Goal: Task Accomplishment & Management: Manage account settings

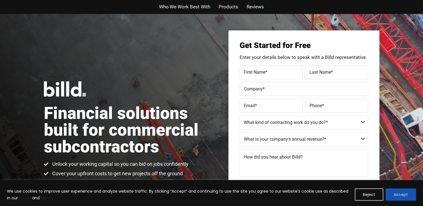
click at [404, 196] on button "Accept" at bounding box center [400, 195] width 30 height 12
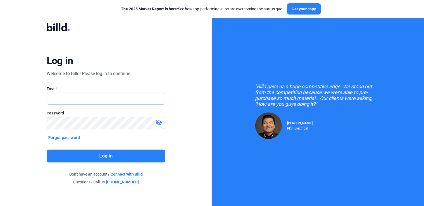
click at [85, 98] on input "text" at bounding box center [106, 98] width 118 height 11
type input "f.franciscody@gmail.com"
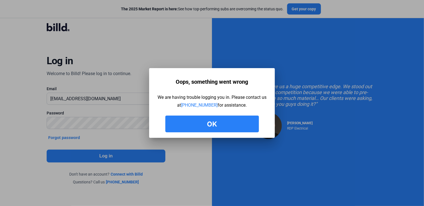
click at [221, 125] on button "Ok" at bounding box center [212, 124] width 94 height 17
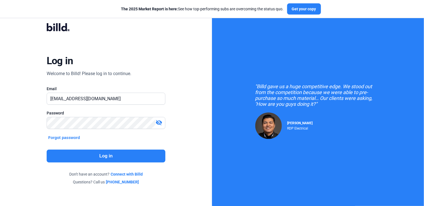
click at [72, 137] on button "Forgot password" at bounding box center [64, 138] width 35 height 6
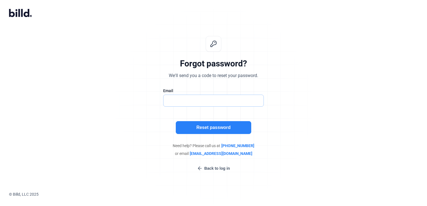
click at [205, 95] on input "text" at bounding box center [213, 100] width 100 height 11
type input "frederick@dencoenergymanagement.com"
click at [202, 126] on button "Reset password" at bounding box center [213, 127] width 75 height 13
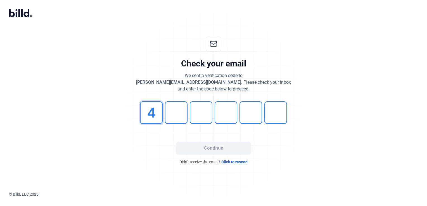
type input "4"
type input "9"
type input "3"
type input "7"
type input "6"
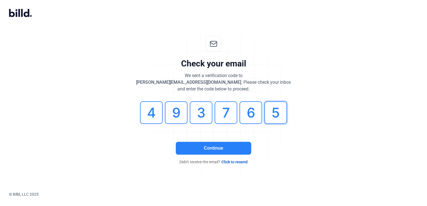
type input "5"
click at [218, 149] on button "Continue" at bounding box center [213, 148] width 75 height 13
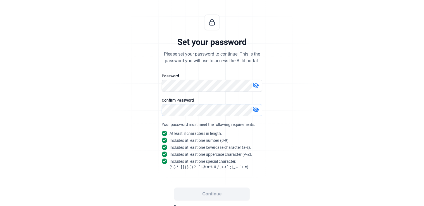
scroll to position [41, 0]
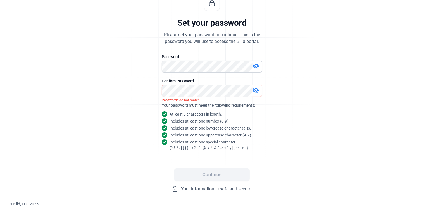
click at [257, 91] on mat-icon "visibility_off" at bounding box center [255, 90] width 7 height 7
click at [254, 67] on mat-icon "visibility_off" at bounding box center [255, 66] width 7 height 7
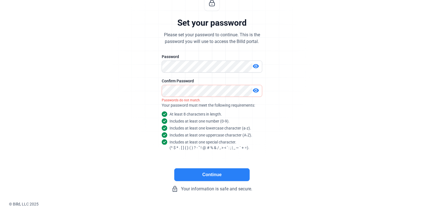
click at [216, 181] on div "Continue lock_outline Your information is safe and secure." at bounding box center [212, 180] width 168 height 24
click at [221, 176] on button "Continue" at bounding box center [211, 174] width 75 height 13
click at [220, 174] on button "Continue" at bounding box center [211, 174] width 75 height 13
click at [239, 176] on button "Continue" at bounding box center [211, 174] width 75 height 13
click at [223, 172] on button "Continue" at bounding box center [211, 174] width 75 height 13
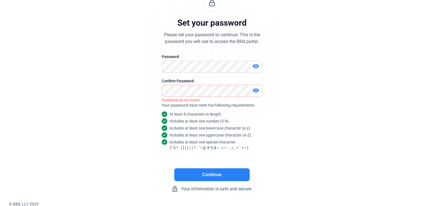
click at [223, 172] on button "Continue" at bounding box center [211, 174] width 75 height 13
click at [219, 175] on button "Continue" at bounding box center [211, 174] width 75 height 13
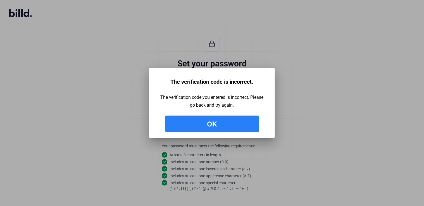
click at [212, 129] on button "Ok" at bounding box center [212, 124] width 94 height 17
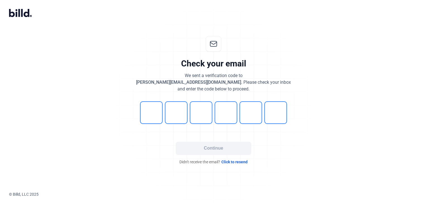
click at [244, 160] on span "Click to resend" at bounding box center [234, 162] width 26 height 6
type input "3"
type input "9"
type input "3"
type input "1"
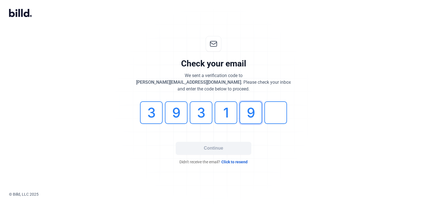
type input "9"
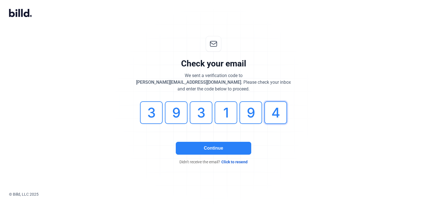
type input "4"
click at [227, 146] on button "Continue" at bounding box center [213, 148] width 75 height 13
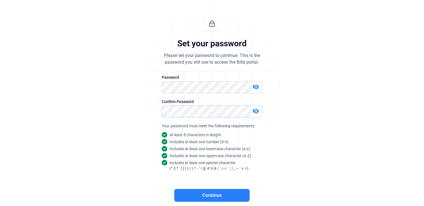
scroll to position [22, 0]
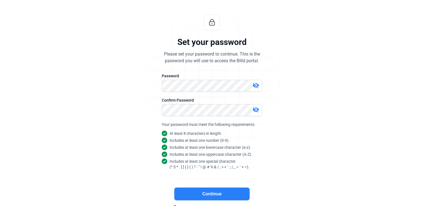
click at [215, 192] on button "Continue" at bounding box center [211, 194] width 75 height 13
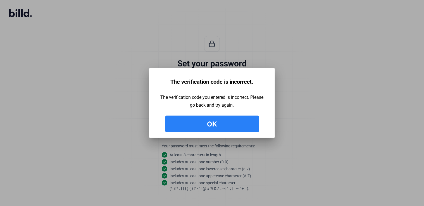
click at [211, 127] on button "Ok" at bounding box center [212, 124] width 94 height 17
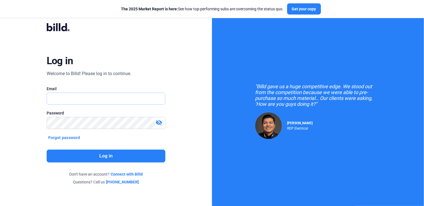
click at [97, 101] on input "text" at bounding box center [106, 98] width 118 height 11
type input "[PERSON_NAME][EMAIL_ADDRESS][DOMAIN_NAME]"
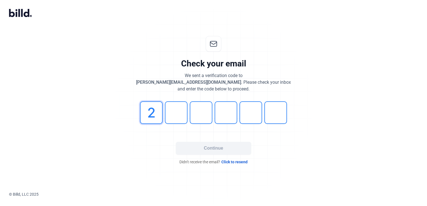
type input "2"
type input "3"
type input "4"
type input "6"
type input "7"
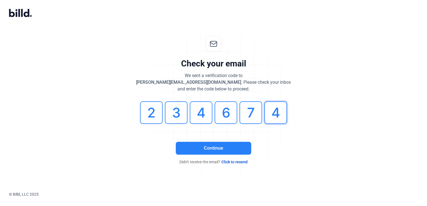
type input "4"
click at [198, 152] on button "Continue" at bounding box center [213, 148] width 75 height 13
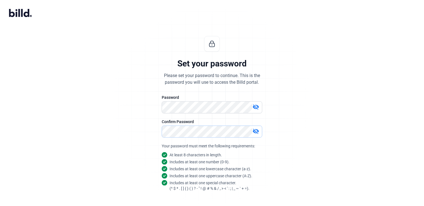
scroll to position [20, 0]
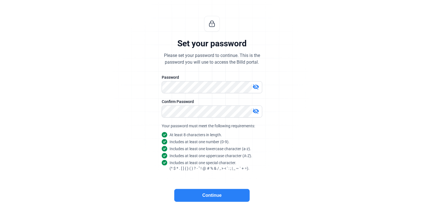
click at [204, 196] on button "Continue" at bounding box center [211, 195] width 75 height 13
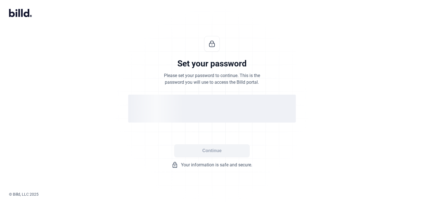
scroll to position [0, 0]
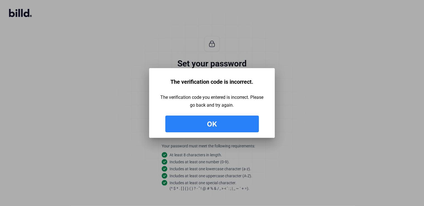
click at [190, 128] on button "Ok" at bounding box center [212, 124] width 94 height 17
